Goal: Information Seeking & Learning: Learn about a topic

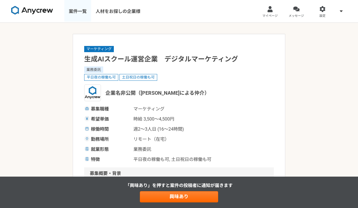
click at [76, 10] on link "案件一覧" at bounding box center [77, 11] width 27 height 22
